Goal: Information Seeking & Learning: Learn about a topic

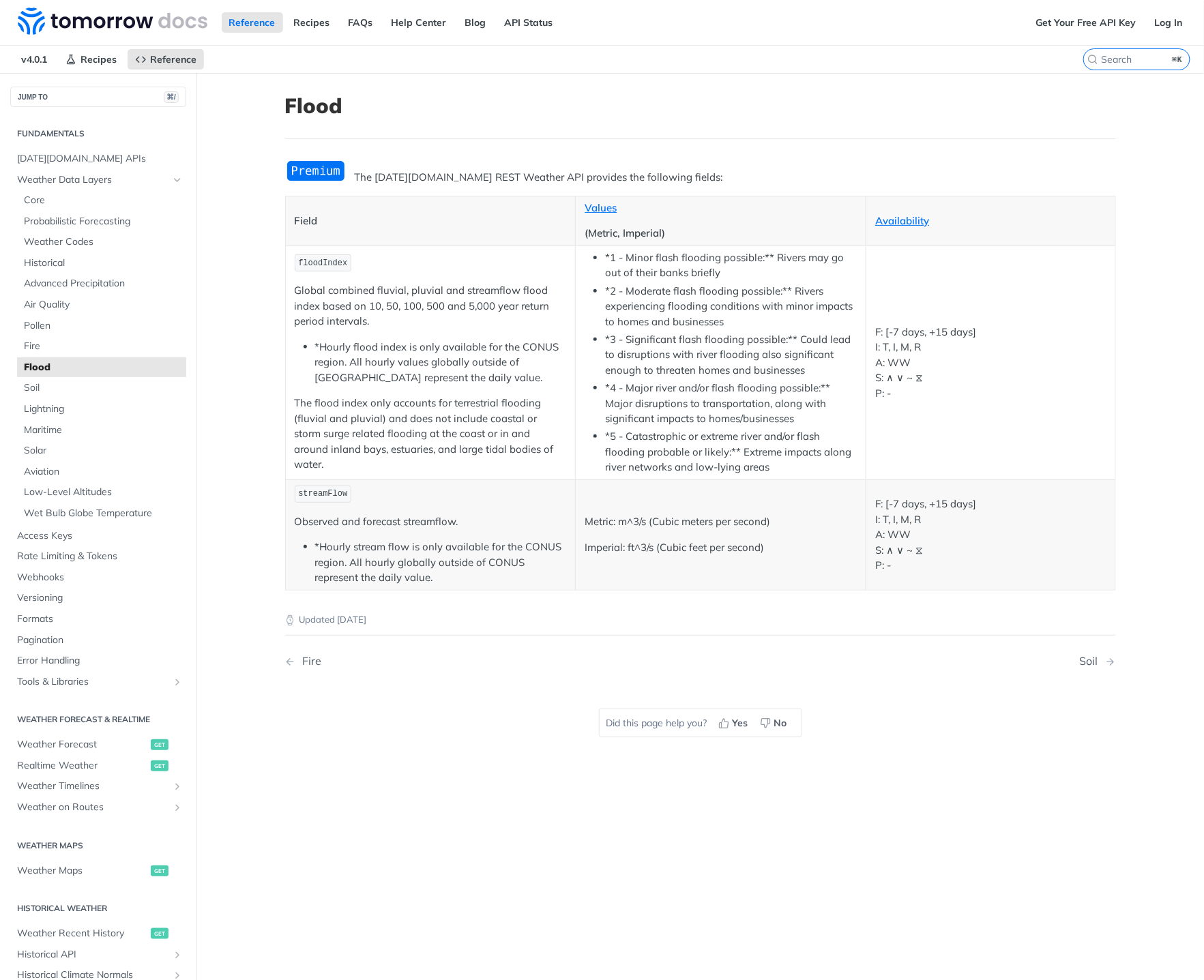
click at [640, 527] on p "Metric: m^3/s (Cubic meters per second)" at bounding box center [720, 521] width 272 height 16
click at [641, 526] on p "Metric: m^3/s (Cubic meters per second)" at bounding box center [720, 521] width 272 height 16
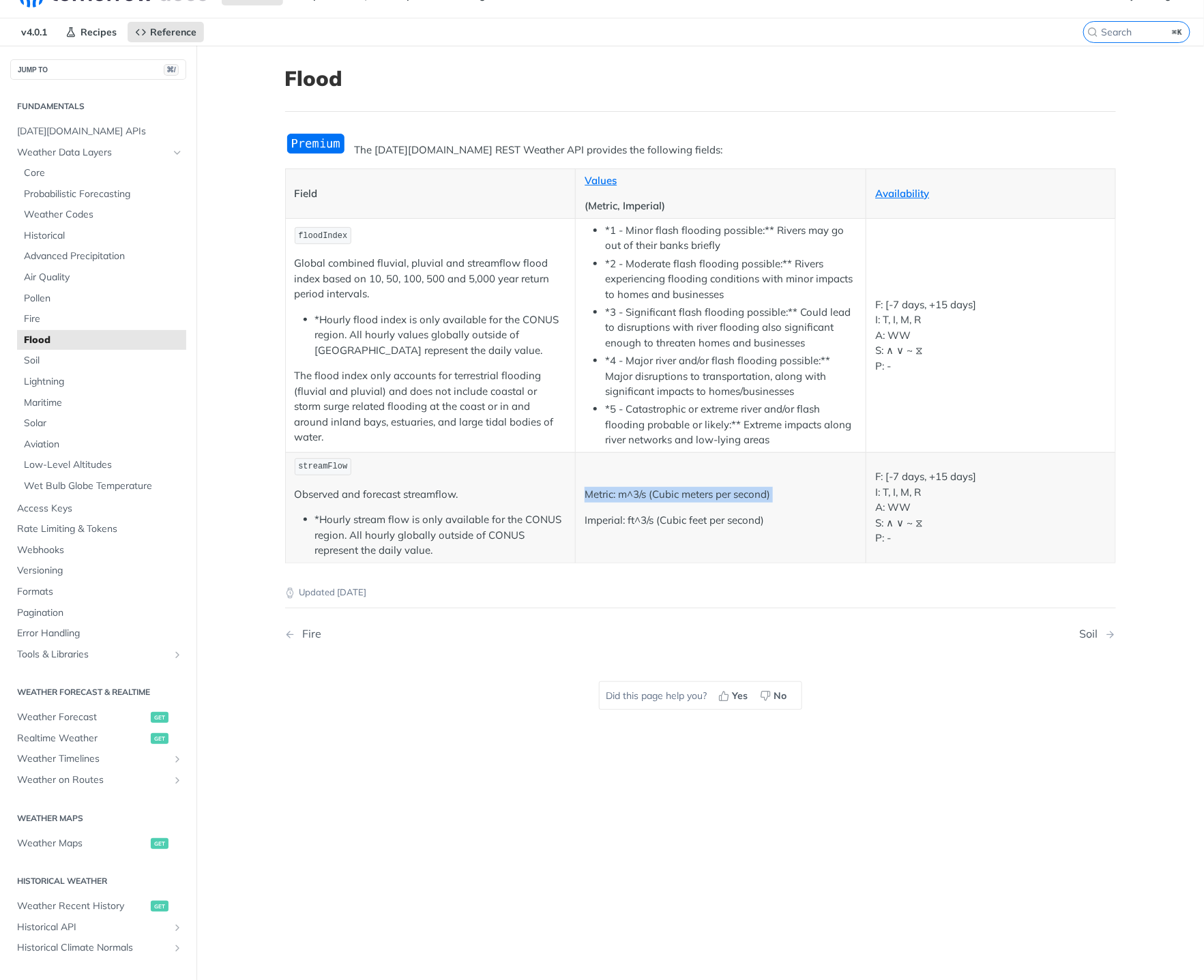
scroll to position [48, 0]
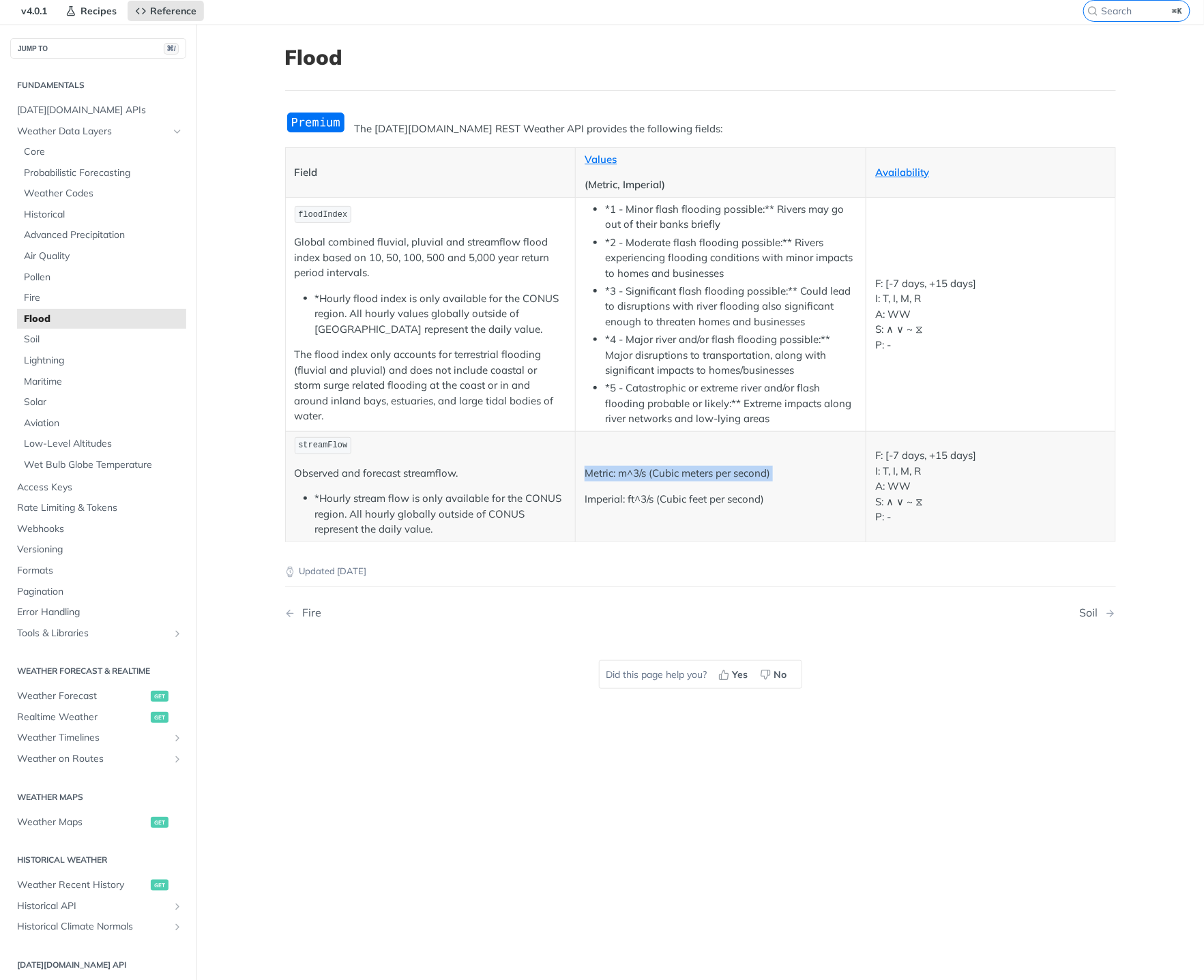
click at [646, 507] on td "Metric: m^3/s (Cubic meters per second) Imperial: ft^3/s (Cubic feet per second)" at bounding box center [721, 486] width 291 height 111
click at [646, 508] on td "Metric: m^3/s (Cubic meters per second) Imperial: ft^3/s (Cubic feet per second)" at bounding box center [721, 486] width 291 height 111
click at [742, 535] on td "Metric: m^3/s (Cubic meters per second) Imperial: ft^3/s (Cubic feet per second)" at bounding box center [721, 486] width 291 height 111
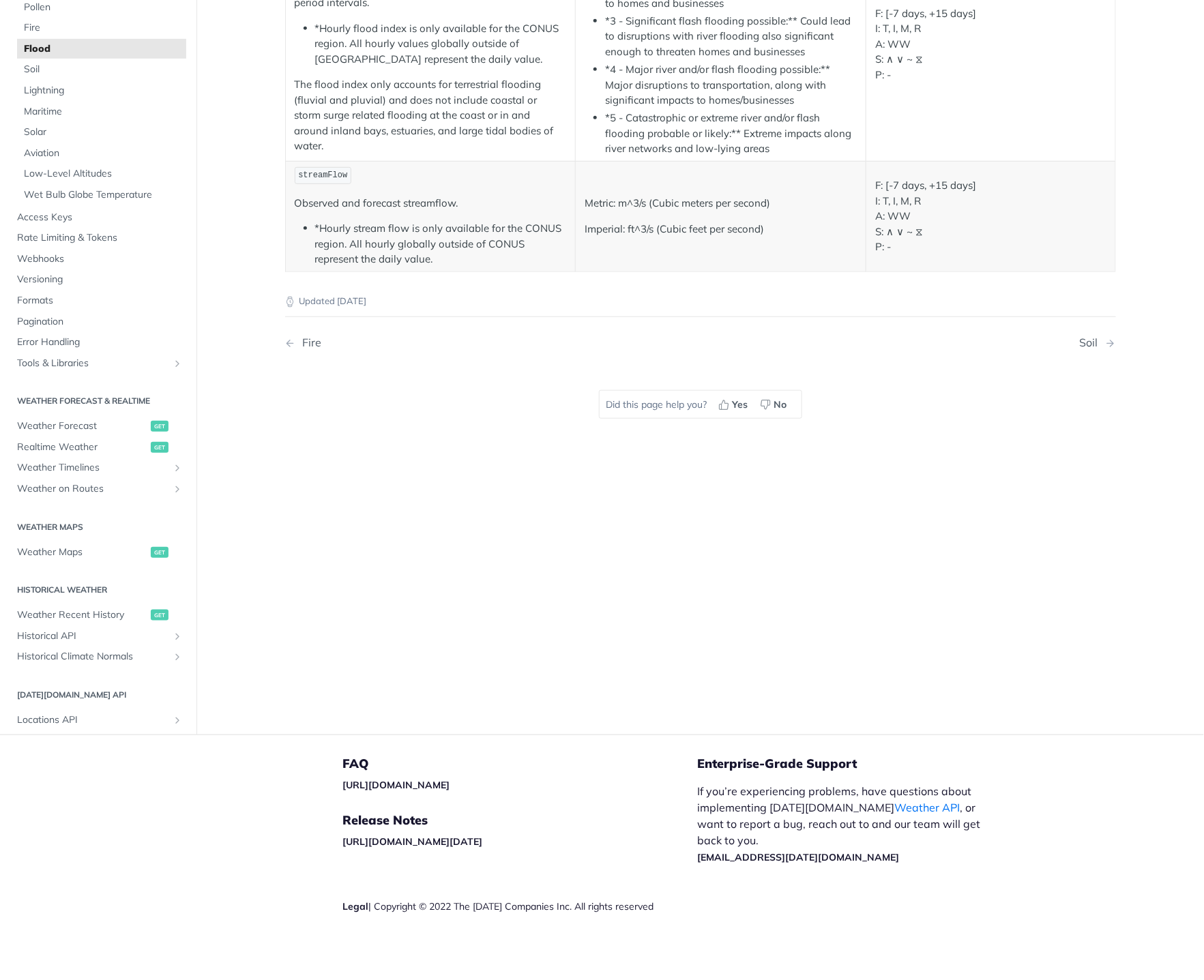
scroll to position [0, 0]
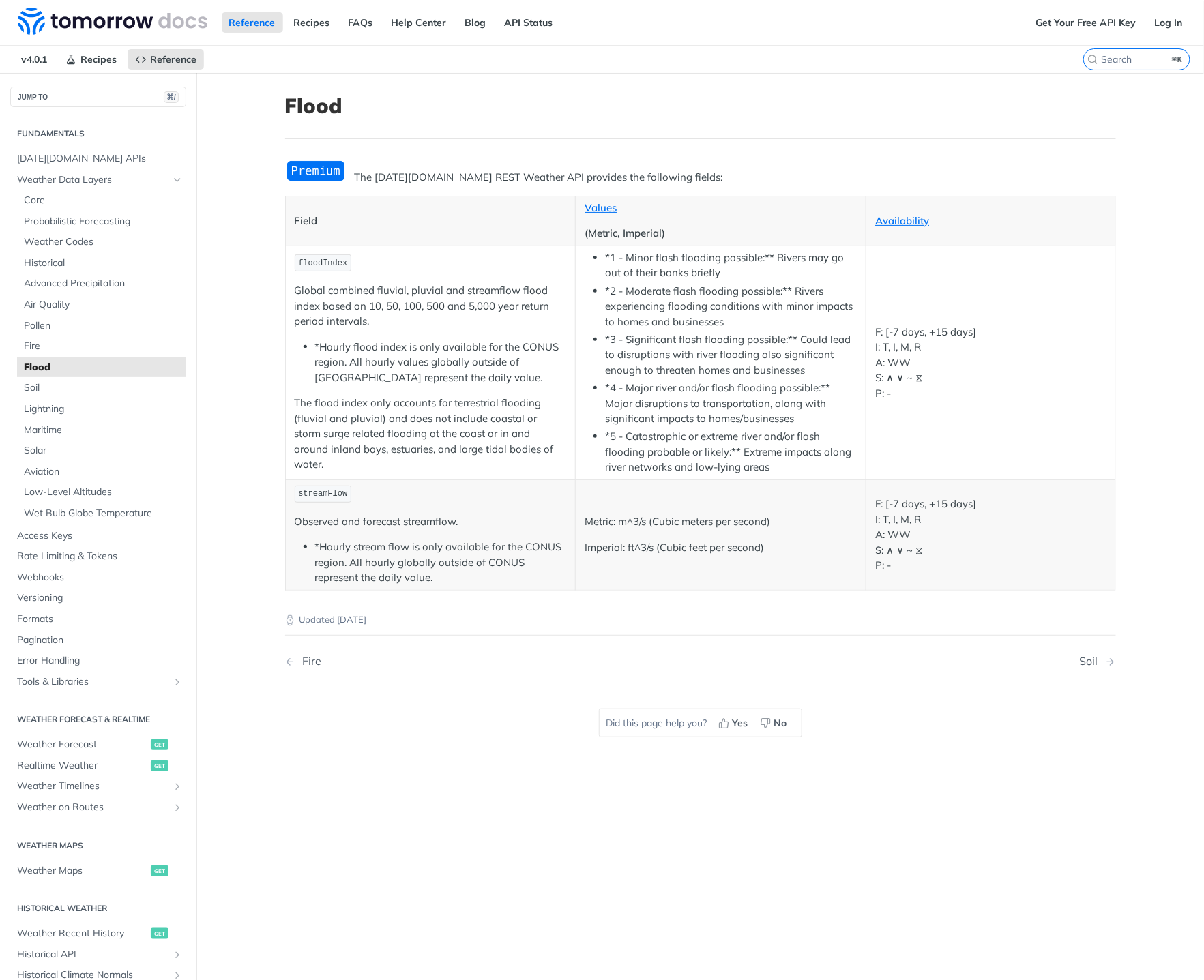
click at [376, 365] on li "*Hourly flood index is only available for the CONUS region. All hourly values g…" at bounding box center [441, 362] width 252 height 46
click at [376, 367] on li "*Hourly flood index is only available for the CONUS region. All hourly values g…" at bounding box center [441, 362] width 252 height 46
drag, startPoint x: 455, startPoint y: 399, endPoint x: 300, endPoint y: 355, distance: 161.1
click at [300, 355] on td "floodIndex Global combined fluvial, pluvial and streamflow flood index based on…" at bounding box center [430, 362] width 291 height 234
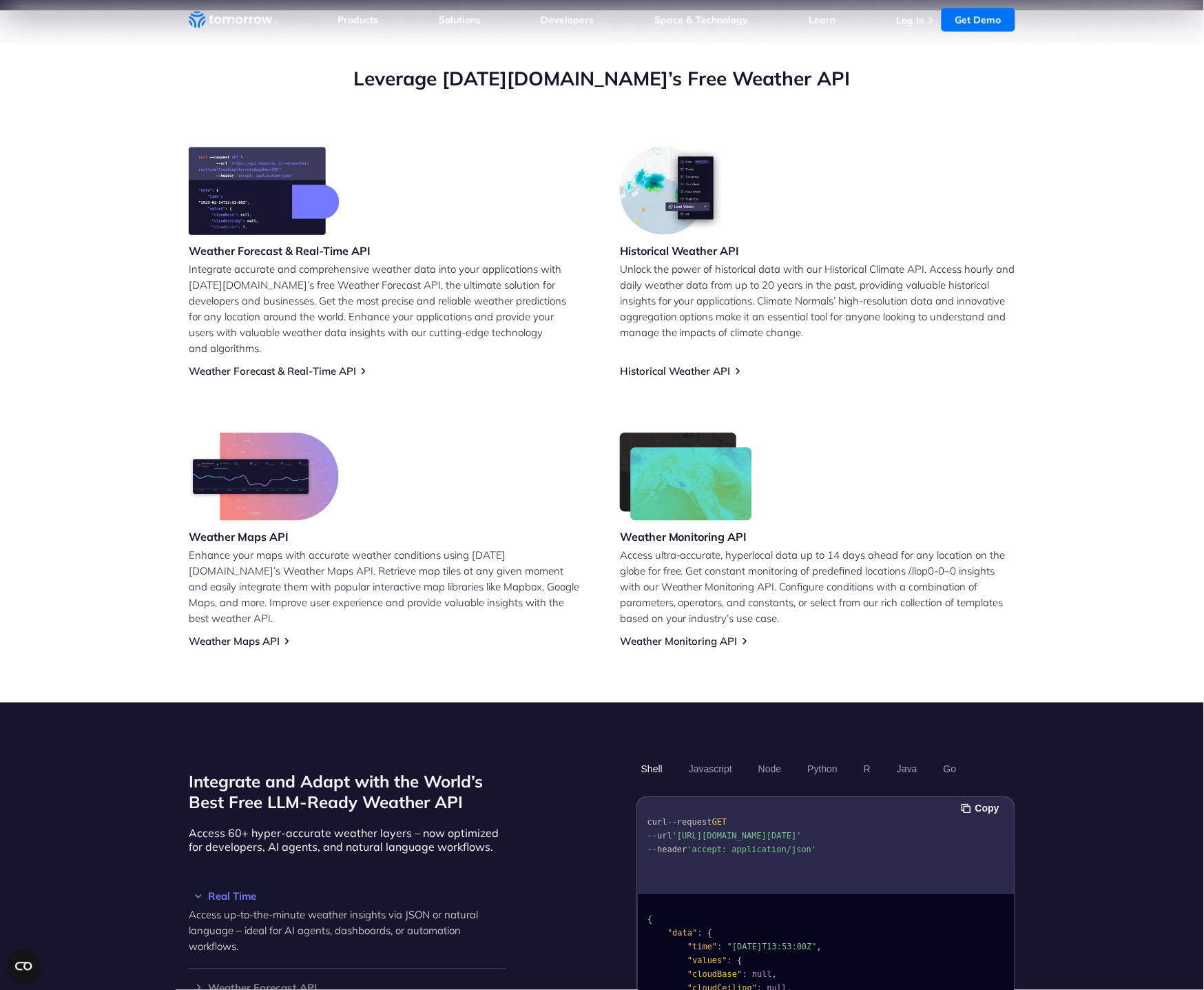
scroll to position [616, 0]
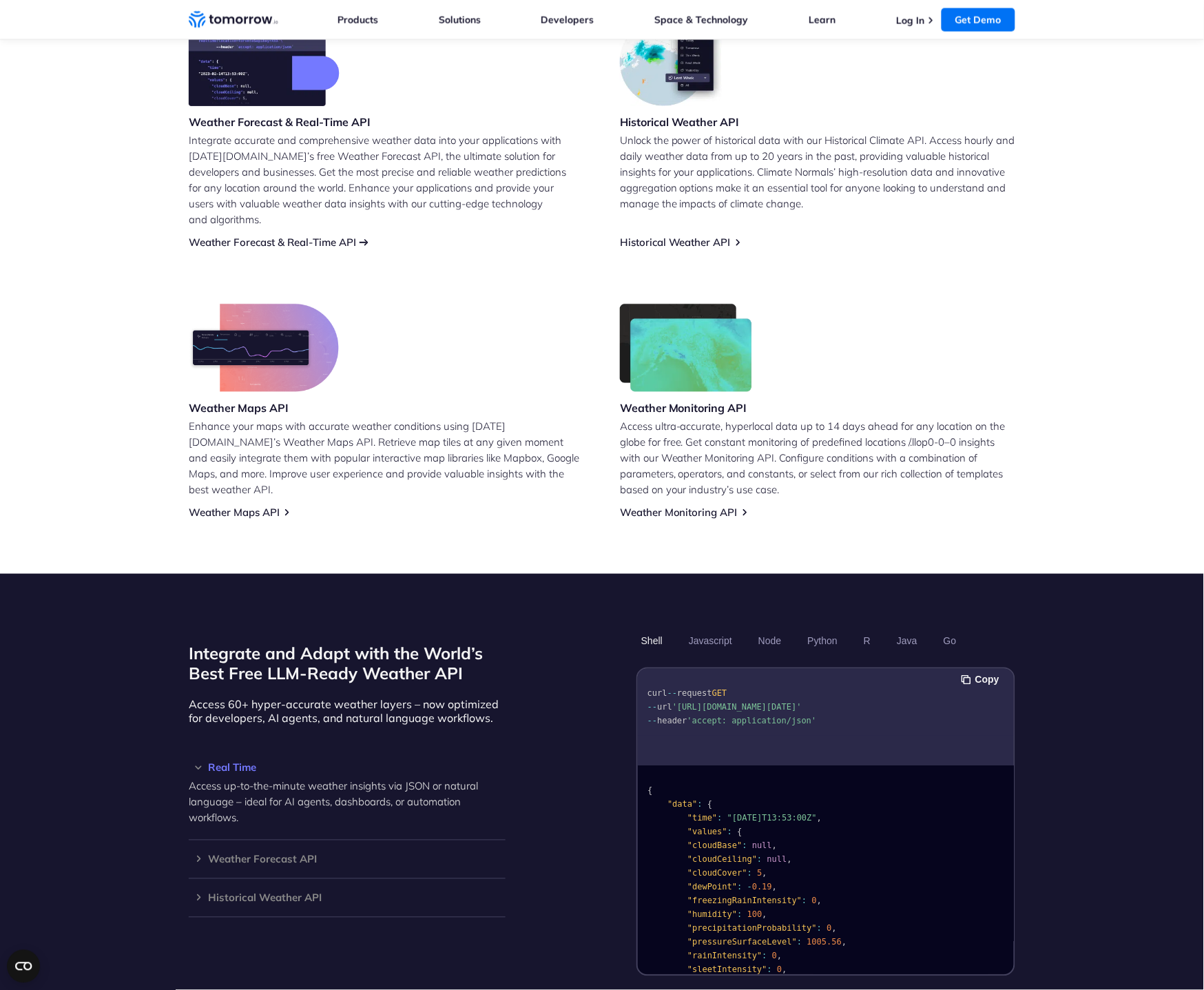
click at [303, 235] on link "Weather Forecast & Real-Time API" at bounding box center [272, 242] width 168 height 13
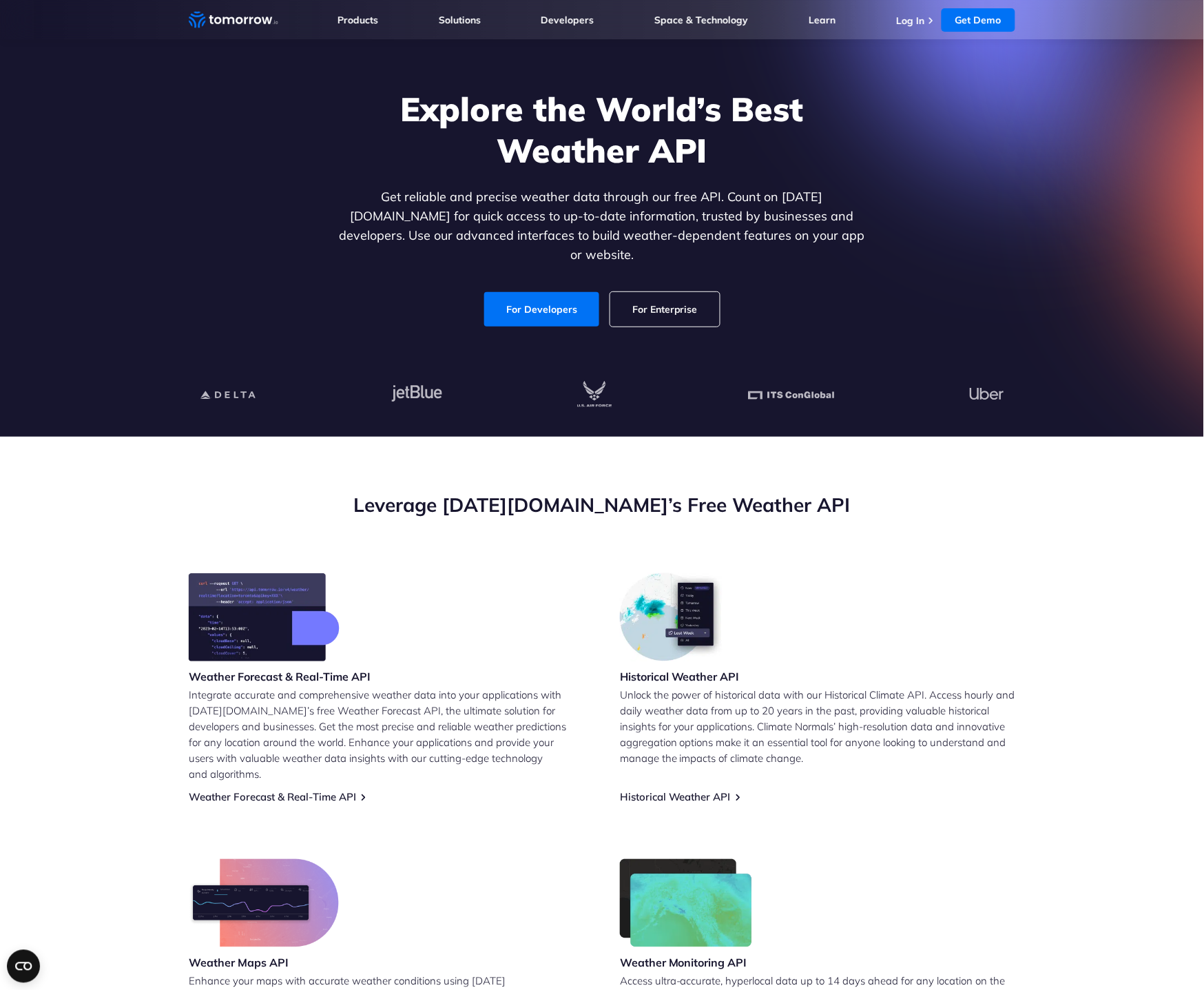
scroll to position [131, 0]
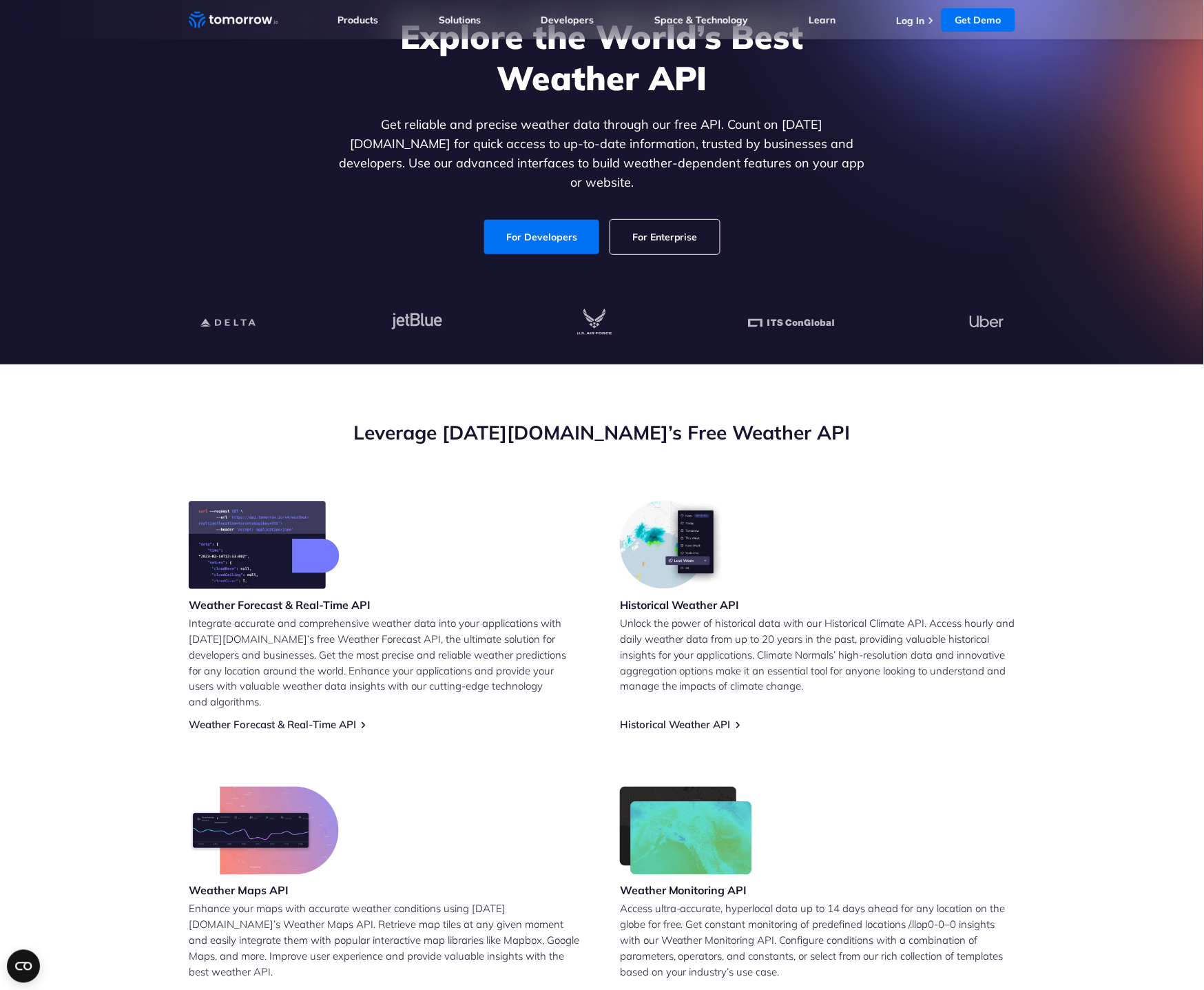
click at [138, 365] on section "Leverage Tomorrow.io’s Free Weather API Weather Forecast & Real-Time API Integr…" at bounding box center [602, 711] width 1204 height 692
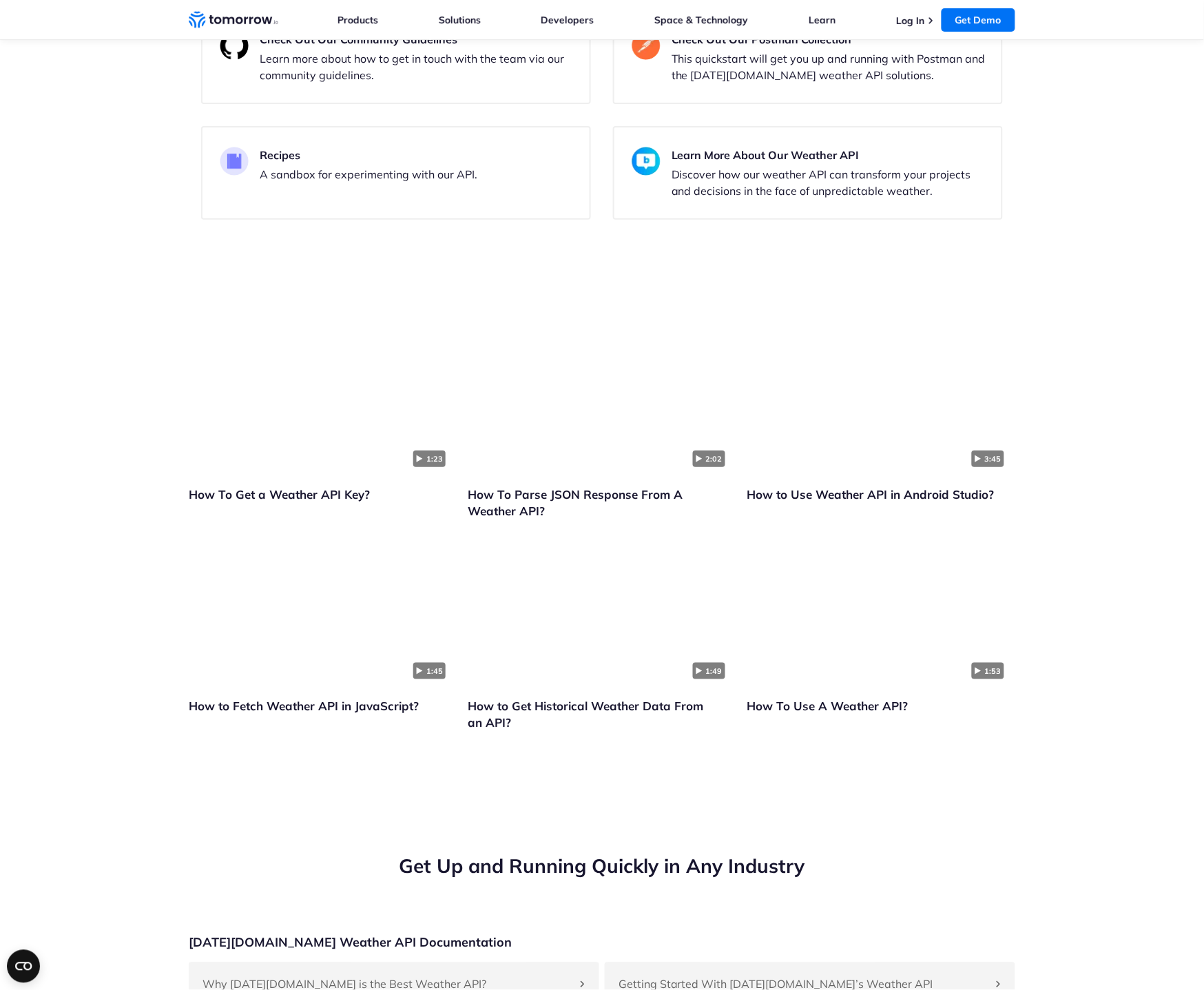
scroll to position [3056, 0]
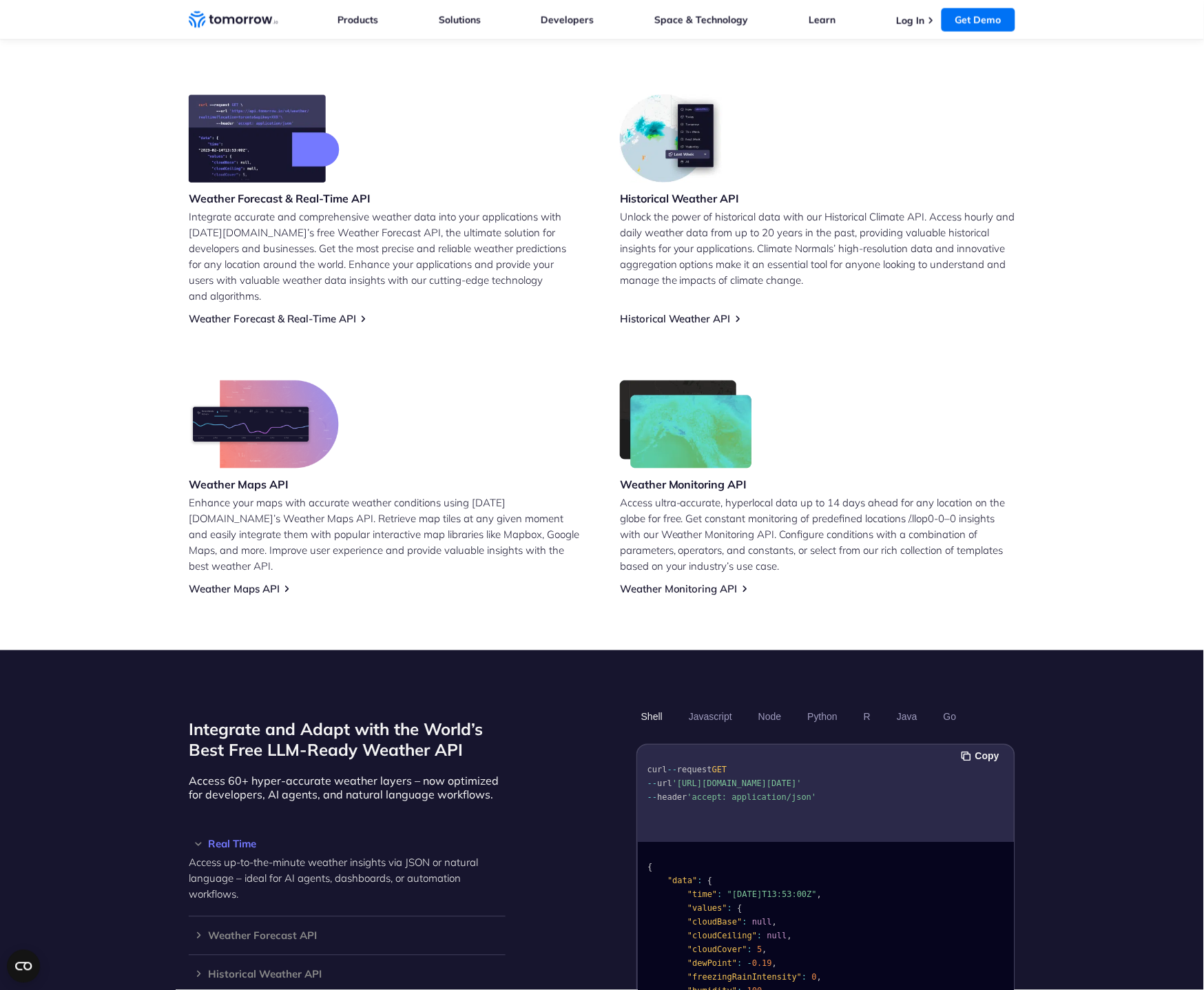
scroll to position [534, 0]
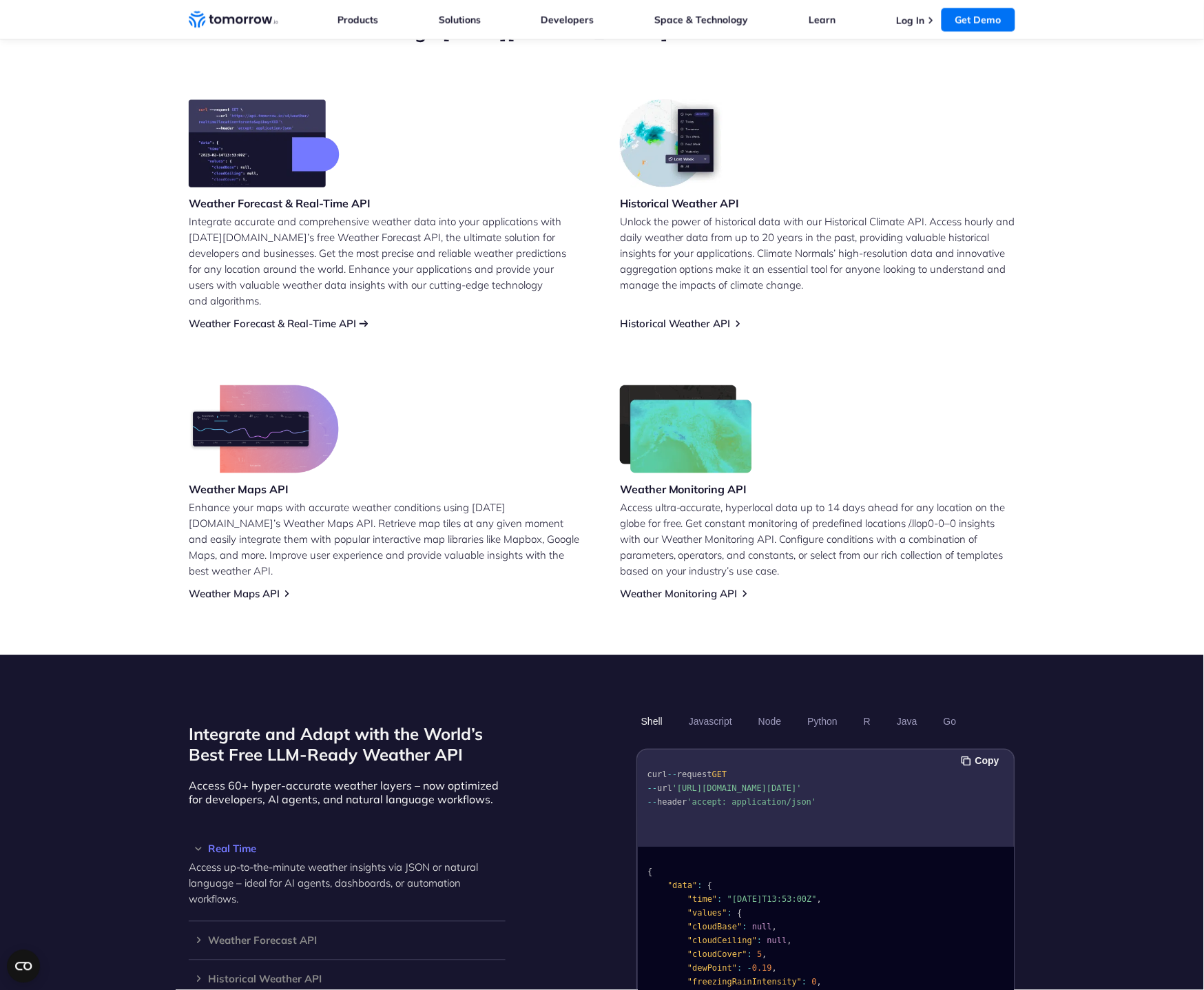
click at [337, 317] on link "Weather Forecast & Real-Time API" at bounding box center [272, 323] width 168 height 13
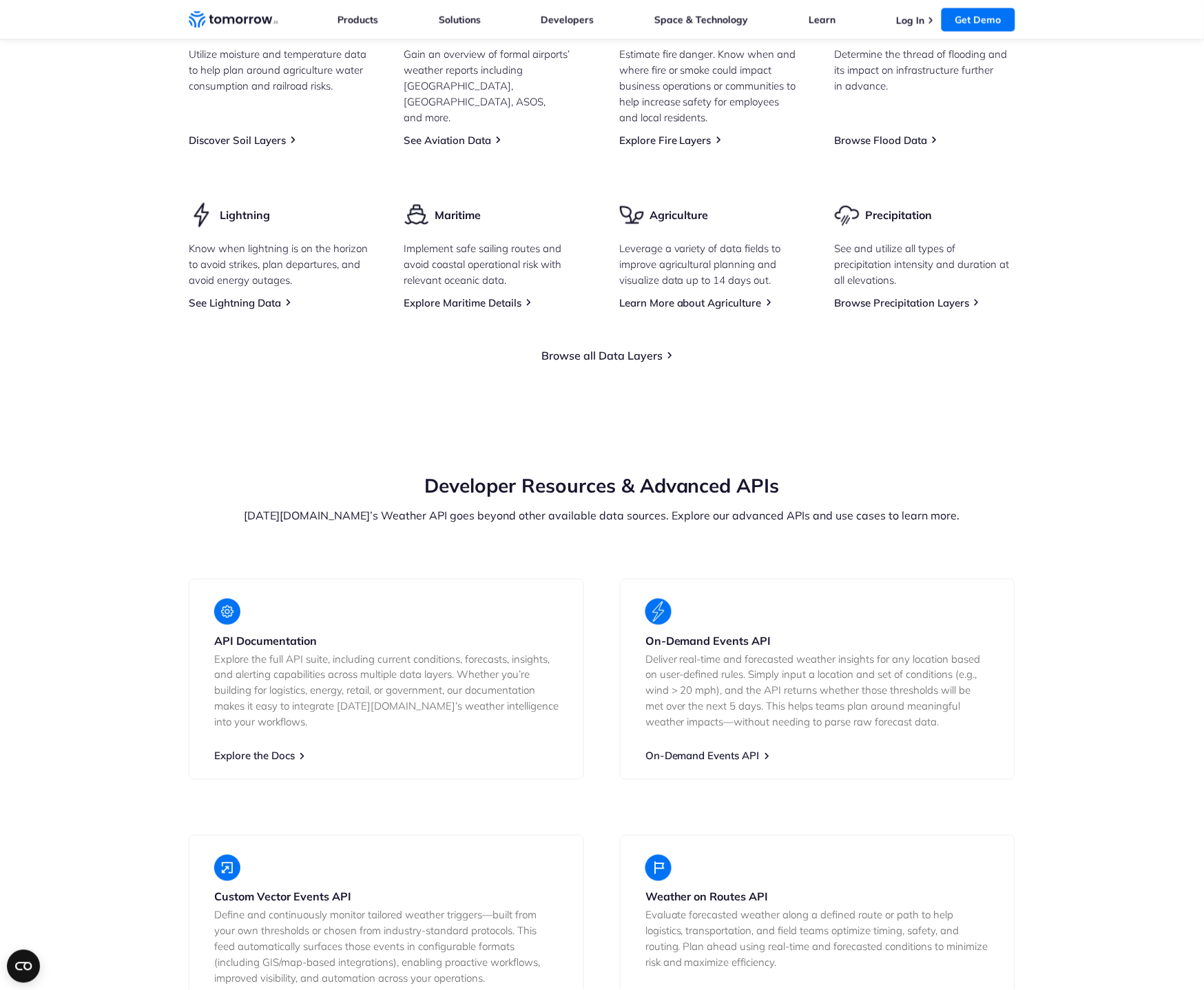
scroll to position [2012, 0]
click at [640, 365] on link "Browse all Data Layers" at bounding box center [602, 358] width 122 height 14
